Goal: Task Accomplishment & Management: Use online tool/utility

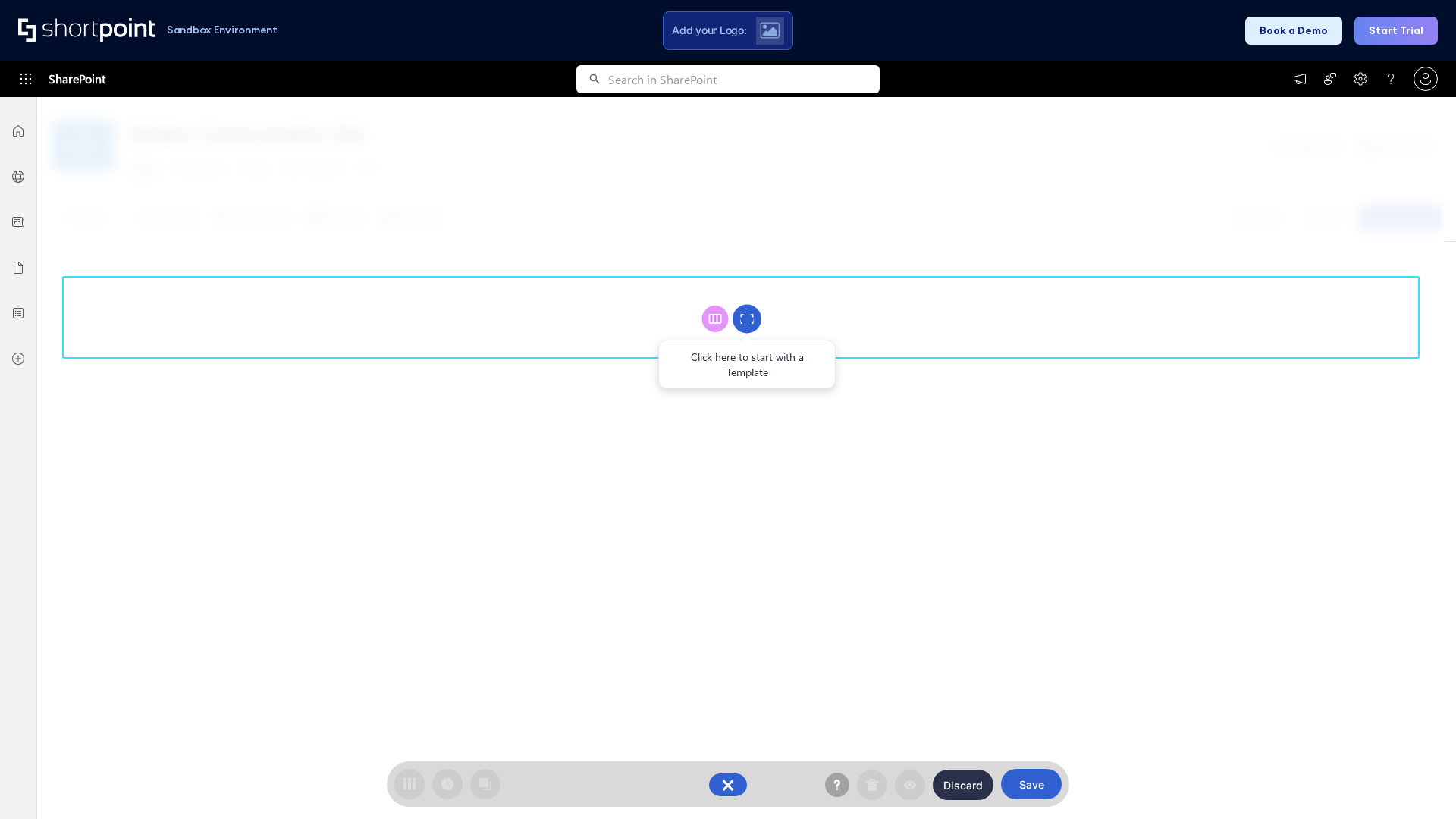
click at [747, 318] on circle at bounding box center [747, 319] width 29 height 29
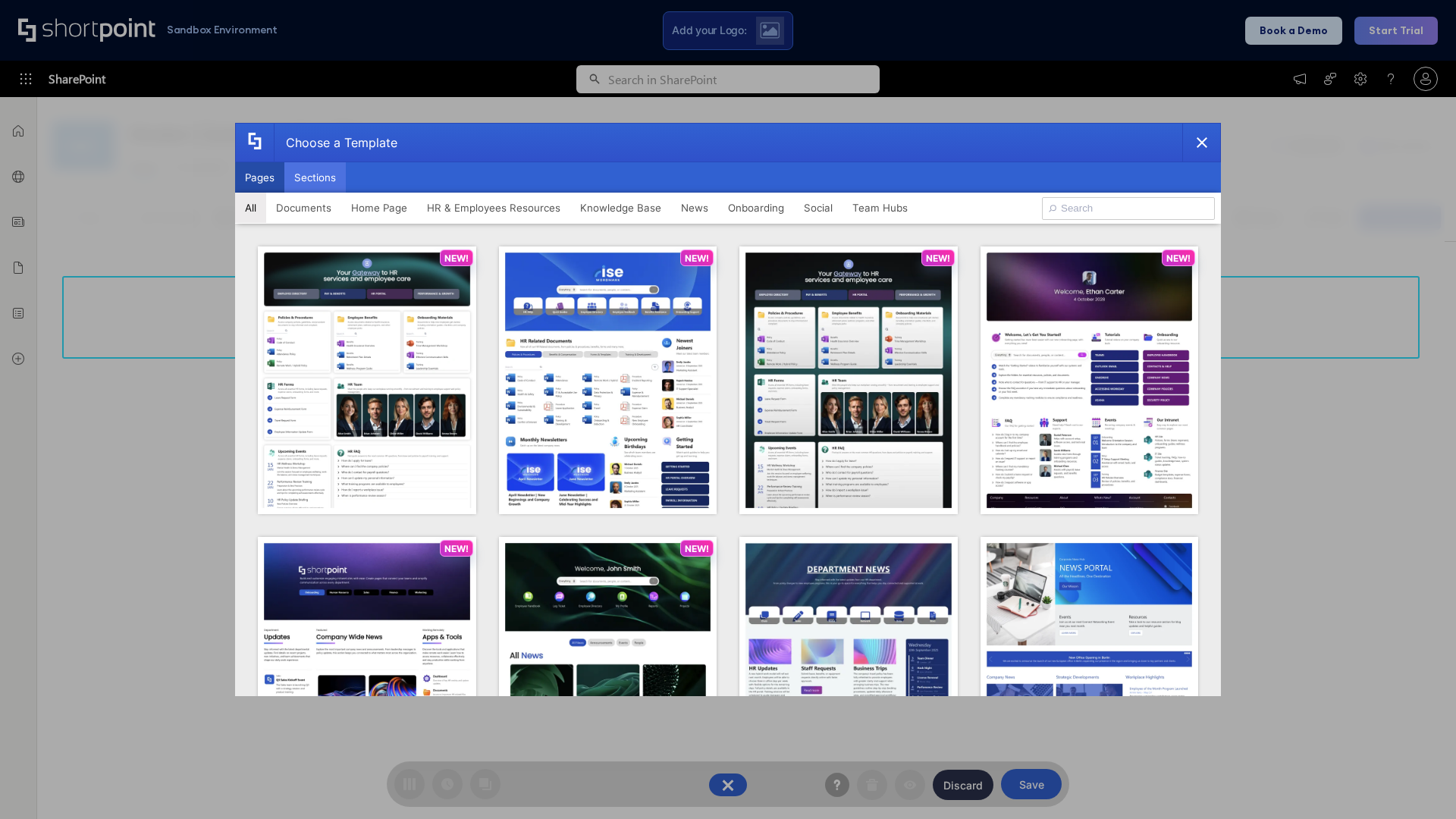
click at [315, 178] on button "Sections" at bounding box center [314, 178] width 61 height 30
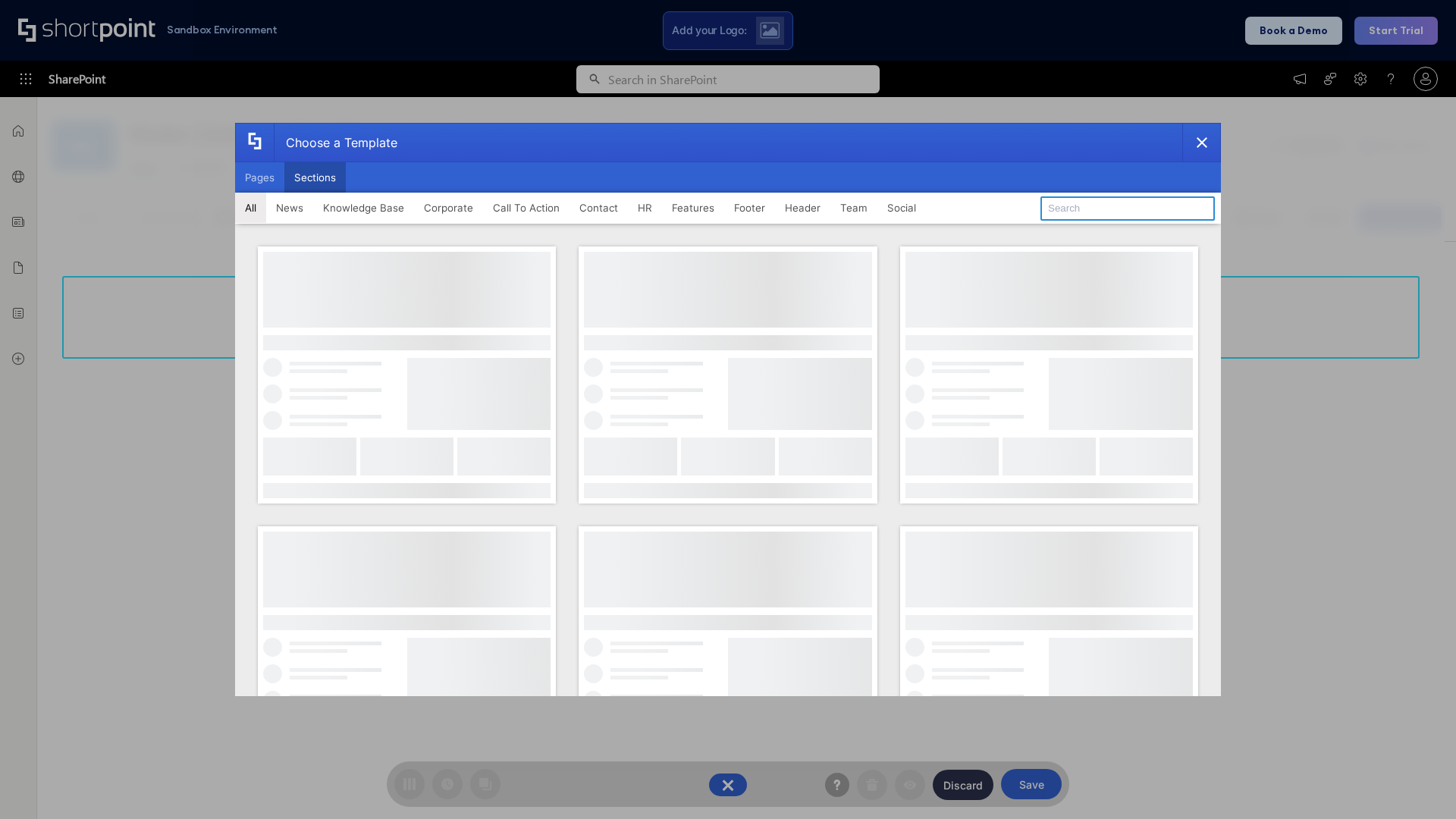
type input "Footer 1"
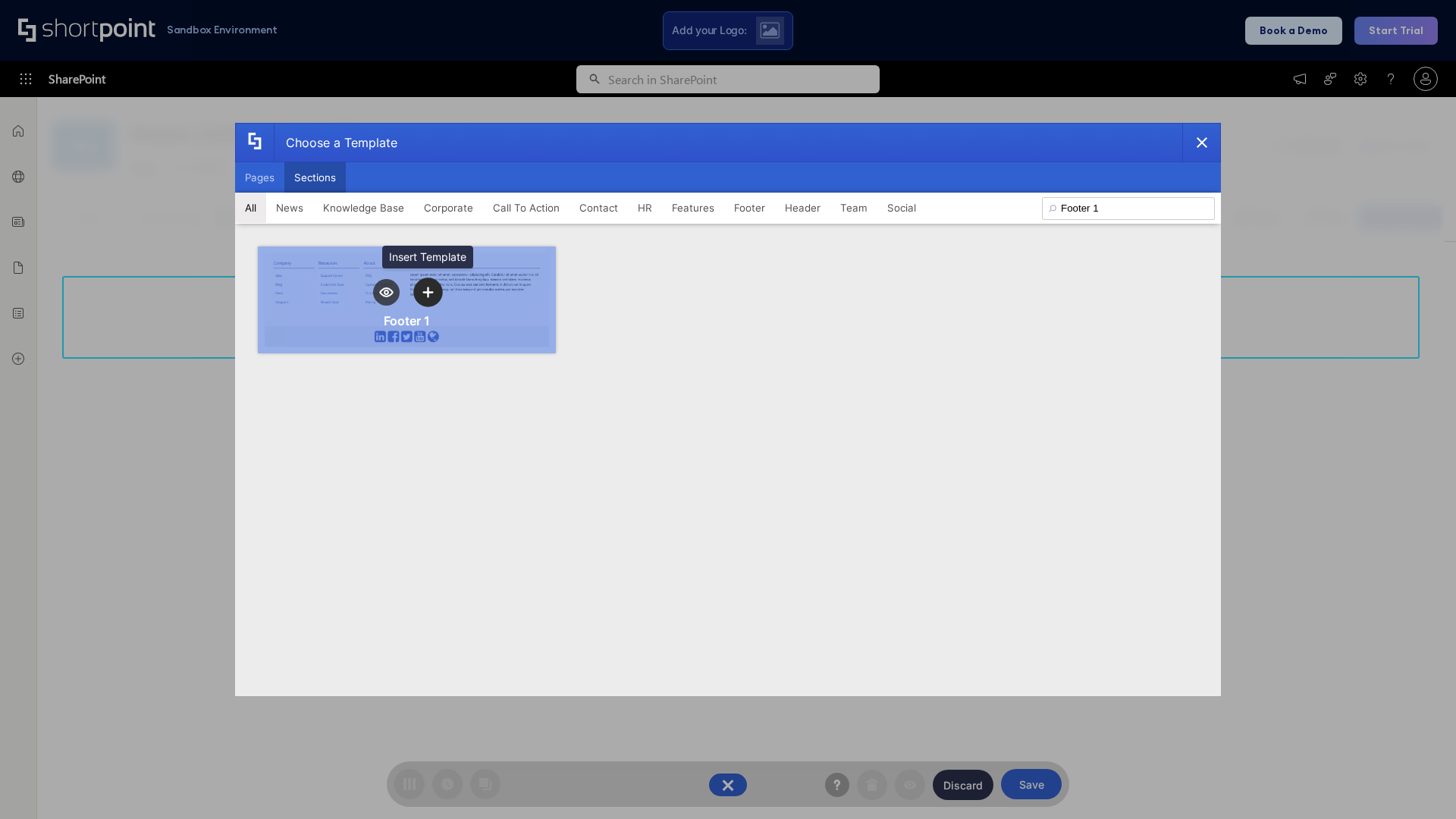
click at [428, 292] on icon "template selector" at bounding box center [427, 292] width 10 height 10
